Goal: Communication & Community: Answer question/provide support

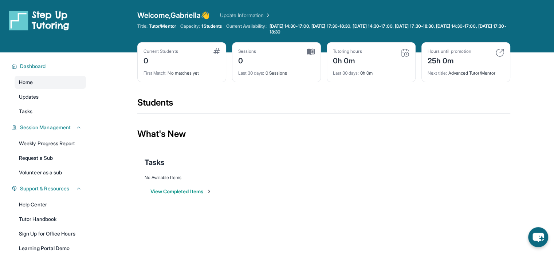
click at [33, 83] on span "Home" at bounding box center [26, 82] width 14 height 7
click at [46, 68] on span "Dashboard" at bounding box center [33, 66] width 26 height 7
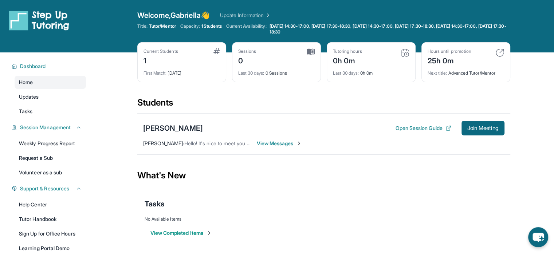
click at [265, 144] on span "View Messages" at bounding box center [280, 143] width 46 height 7
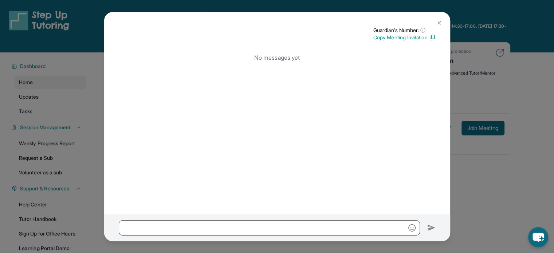
click at [439, 23] on img at bounding box center [440, 23] width 6 height 6
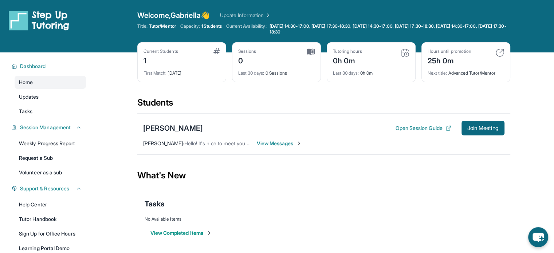
click at [226, 143] on span "Hello! It's nice to meet you as well! I can't wait to start tutoring Luis :) Th…" at bounding box center [446, 143] width 525 height 6
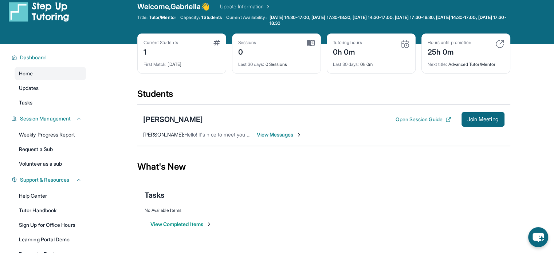
scroll to position [11, 0]
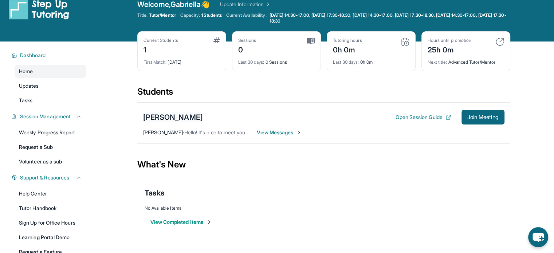
click at [163, 118] on div "Luis Preciado" at bounding box center [173, 117] width 60 height 10
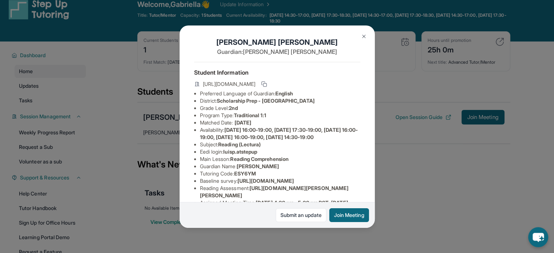
scroll to position [3, 0]
click at [360, 34] on button at bounding box center [364, 36] width 15 height 15
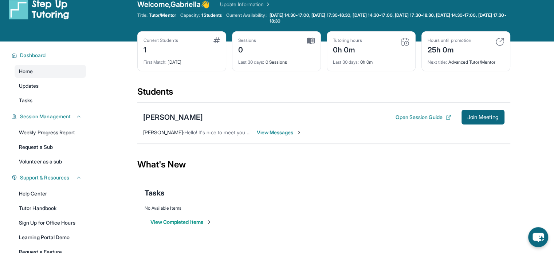
click at [282, 129] on span "View Messages" at bounding box center [280, 132] width 46 height 7
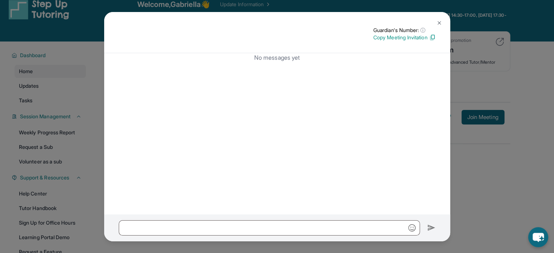
click at [438, 22] on img at bounding box center [440, 23] width 6 height 6
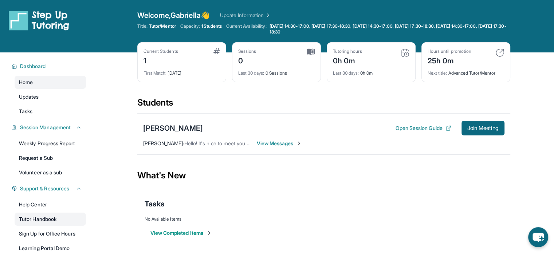
scroll to position [0, 0]
click at [45, 108] on link "Tasks" at bounding box center [50, 111] width 71 height 13
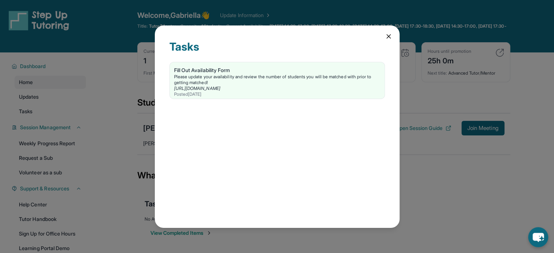
click at [386, 38] on icon at bounding box center [388, 36] width 7 height 7
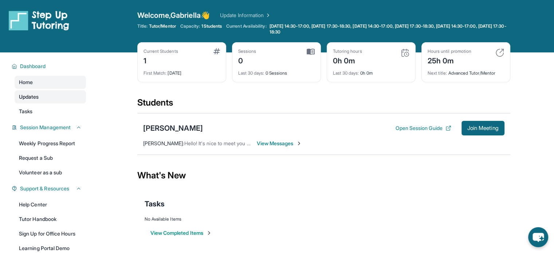
click at [46, 99] on link "Updates" at bounding box center [50, 96] width 71 height 13
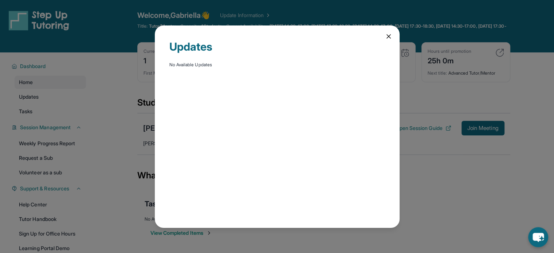
click at [384, 36] on div "Updates No Available Updates" at bounding box center [277, 127] width 245 height 203
click at [388, 38] on icon at bounding box center [388, 36] width 7 height 7
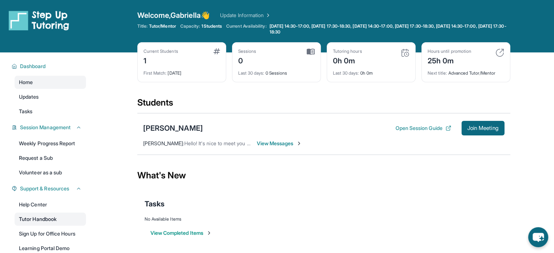
click at [46, 221] on link "Tutor Handbook" at bounding box center [50, 219] width 71 height 13
click at [468, 126] on span "Join Meeting" at bounding box center [483, 128] width 31 height 4
click at [414, 131] on button "Open Session Guide" at bounding box center [424, 128] width 56 height 7
click at [410, 128] on button "Open Session Guide" at bounding box center [424, 128] width 56 height 7
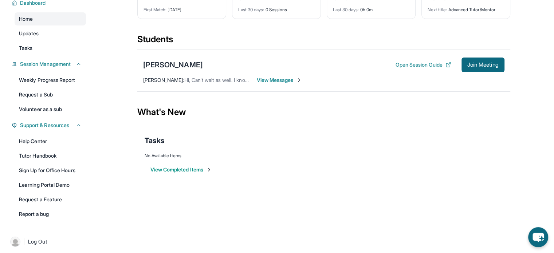
scroll to position [67, 0]
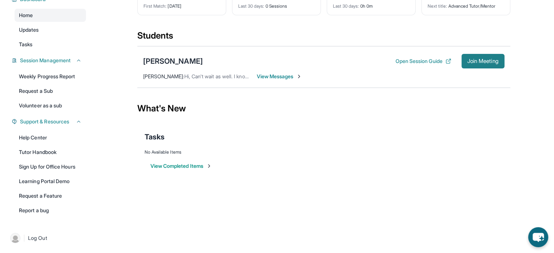
click at [470, 67] on button "Join Meeting" at bounding box center [483, 61] width 43 height 15
click at [287, 74] on span "View Messages" at bounding box center [280, 76] width 46 height 7
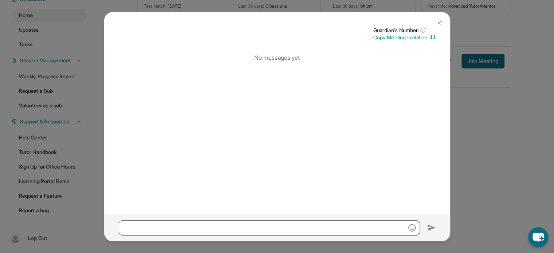
click at [437, 23] on img at bounding box center [440, 23] width 6 height 6
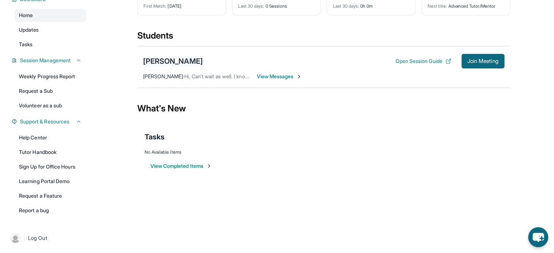
click at [149, 58] on div "[PERSON_NAME]" at bounding box center [173, 61] width 60 height 10
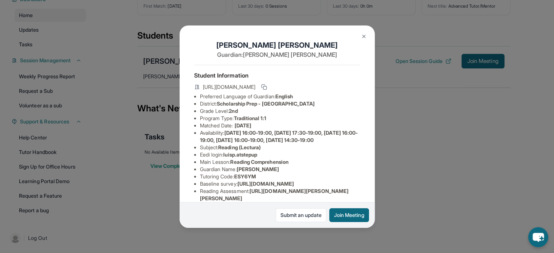
scroll to position [0, 0]
click at [265, 88] on icon at bounding box center [263, 86] width 3 height 3
click at [365, 35] on img at bounding box center [364, 37] width 6 height 6
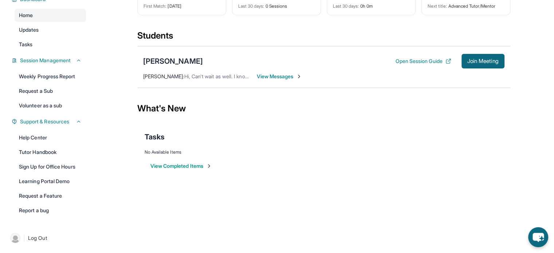
click at [272, 76] on span "View Messages" at bounding box center [280, 76] width 46 height 7
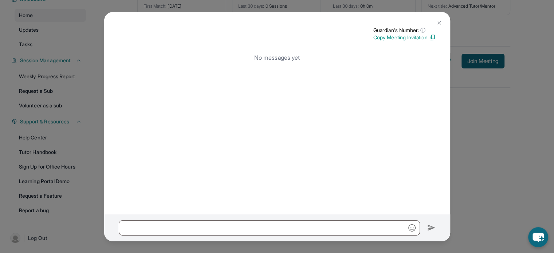
click at [439, 23] on img at bounding box center [440, 23] width 6 height 6
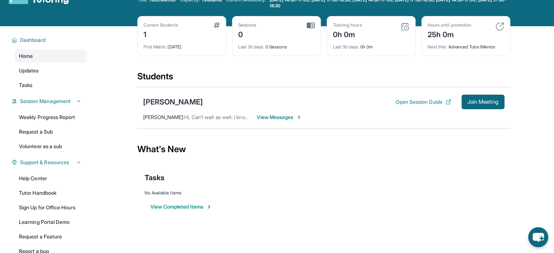
scroll to position [67, 0]
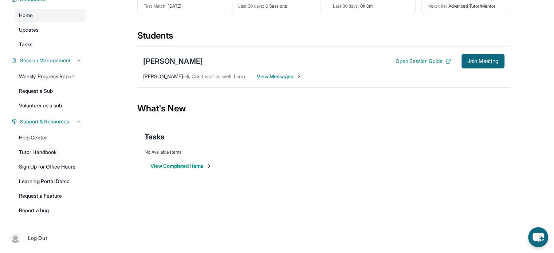
click at [187, 164] on button "View Completed Items" at bounding box center [182, 166] width 62 height 7
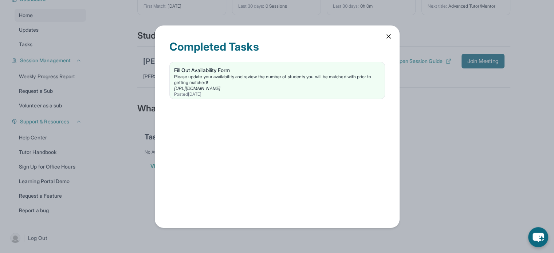
click at [389, 35] on icon at bounding box center [388, 36] width 7 height 7
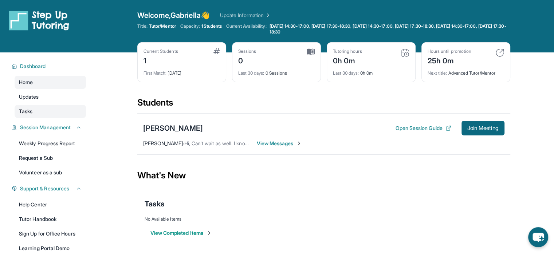
click at [23, 105] on link "Tasks" at bounding box center [50, 111] width 71 height 13
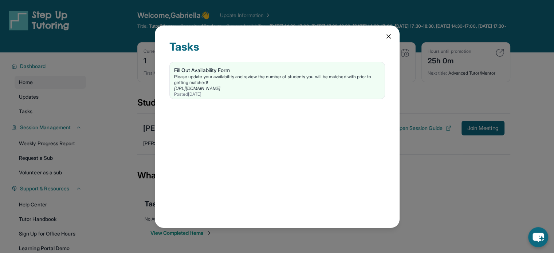
click at [387, 36] on icon at bounding box center [388, 36] width 7 height 7
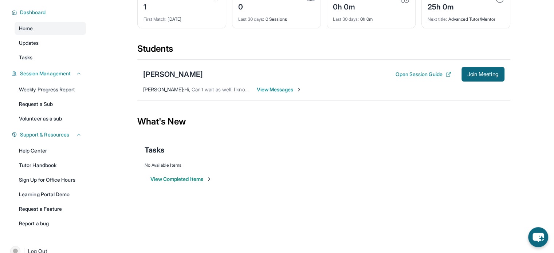
scroll to position [67, 0]
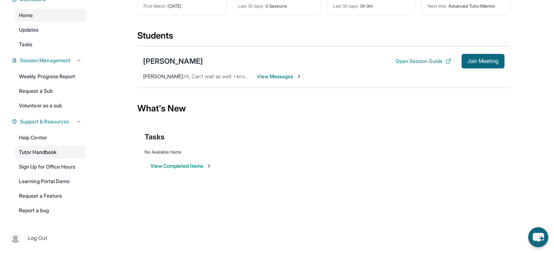
click at [25, 151] on link "Tutor Handbook" at bounding box center [50, 152] width 71 height 13
